Goal: Task Accomplishment & Management: Use online tool/utility

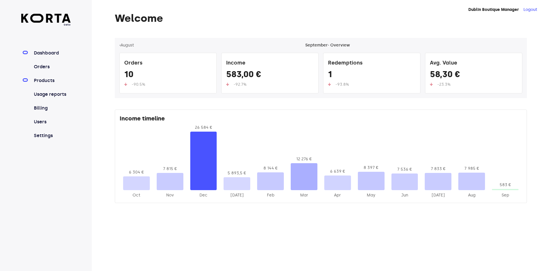
click at [57, 81] on link "Products" at bounding box center [52, 80] width 38 height 7
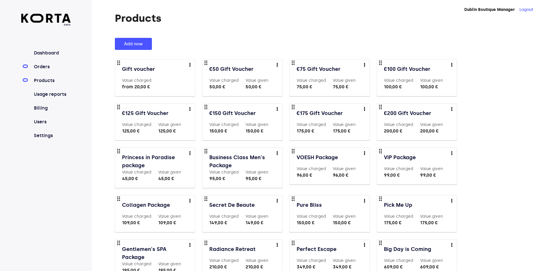
click at [55, 68] on link "Orders" at bounding box center [52, 66] width 38 height 7
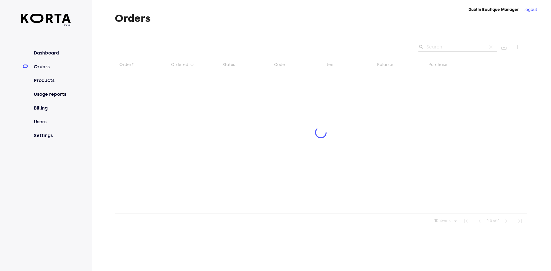
click at [453, 48] on div at bounding box center [321, 133] width 412 height 191
click at [452, 52] on div at bounding box center [321, 133] width 412 height 191
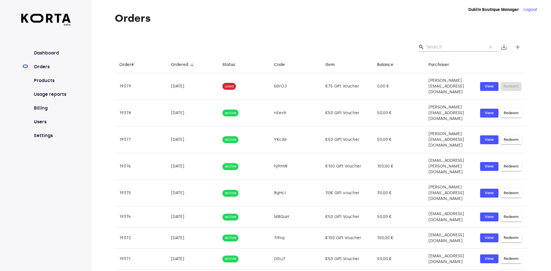
click at [466, 47] on input "Search" at bounding box center [455, 46] width 56 height 9
paste input "ol3qj"
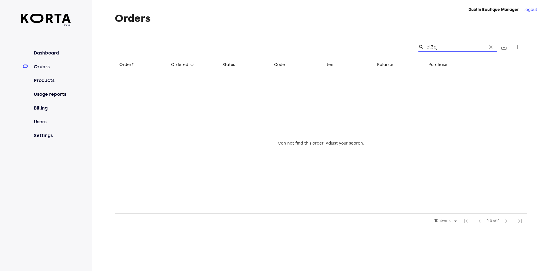
click at [431, 47] on input "ol3qj" at bounding box center [455, 46] width 56 height 9
click at [448, 45] on input "0l3qj" at bounding box center [455, 46] width 56 height 9
click at [430, 45] on input "0l3qj" at bounding box center [455, 46] width 56 height 9
type input "oI3qj"
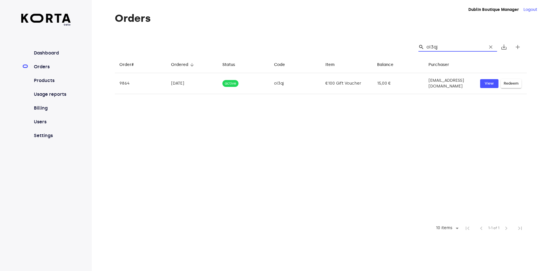
drag, startPoint x: 441, startPoint y: 45, endPoint x: 423, endPoint y: 42, distance: 18.9
click at [423, 42] on div "search oI3qj clear save_alt add" at bounding box center [321, 47] width 412 height 18
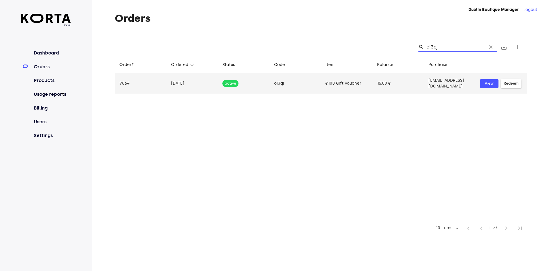
click at [511, 82] on span "Redeem" at bounding box center [511, 83] width 15 height 7
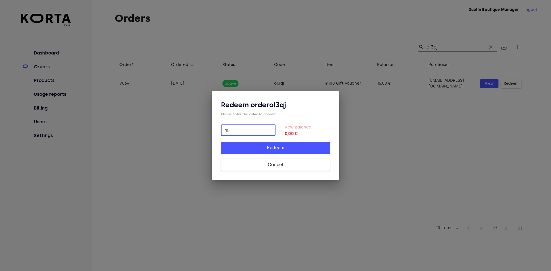
type input "15"
click at [311, 147] on span "Redeem" at bounding box center [275, 147] width 91 height 7
